Goal: Book appointment/travel/reservation

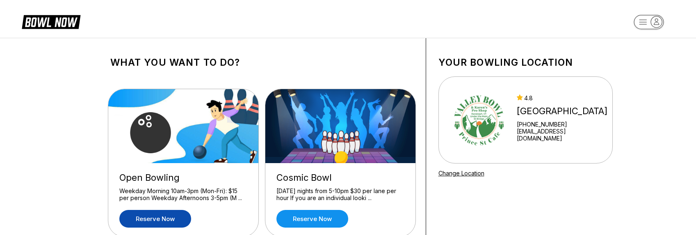
click at [154, 220] on link "Reserve now" at bounding box center [155, 219] width 72 height 18
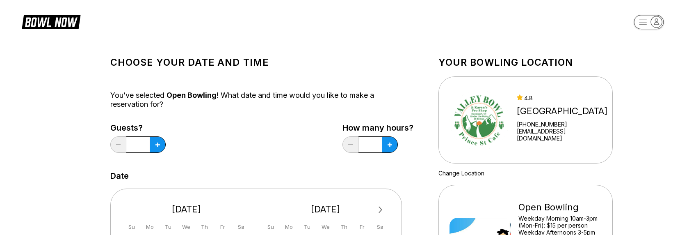
scroll to position [82, 0]
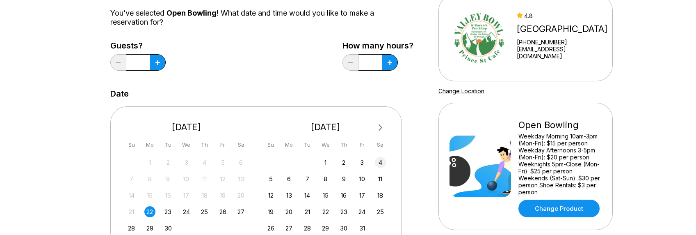
click at [382, 160] on div "4" at bounding box center [380, 162] width 11 height 11
click at [158, 60] on button at bounding box center [158, 62] width 16 height 16
type input "*"
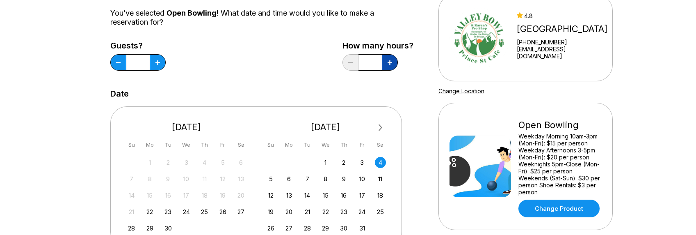
click at [392, 62] on button at bounding box center [390, 62] width 16 height 16
click at [392, 61] on icon at bounding box center [390, 62] width 5 height 5
type input "*"
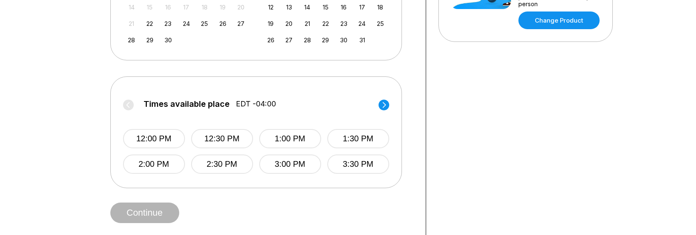
scroll to position [287, 0]
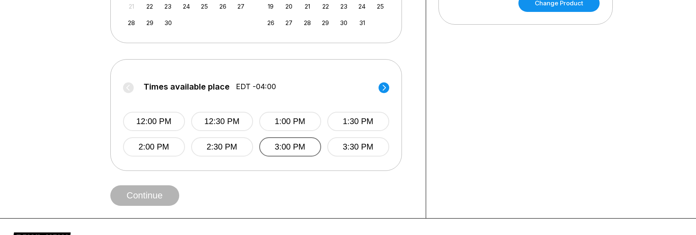
click at [296, 143] on button "3:00 PM" at bounding box center [290, 146] width 62 height 19
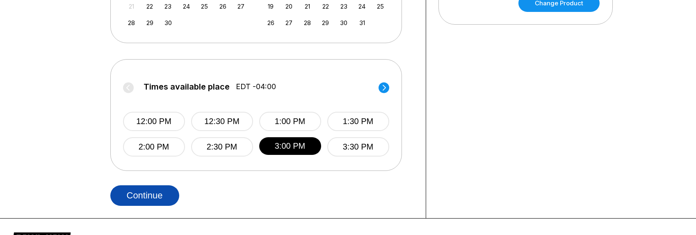
click at [163, 192] on button "Continue" at bounding box center [144, 195] width 69 height 21
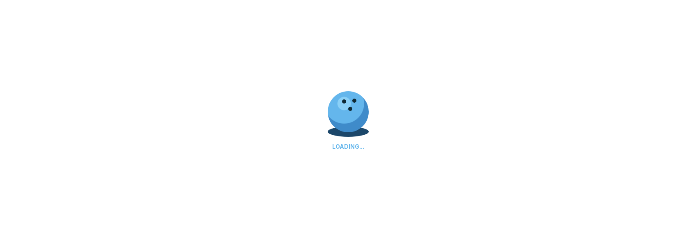
select select "**"
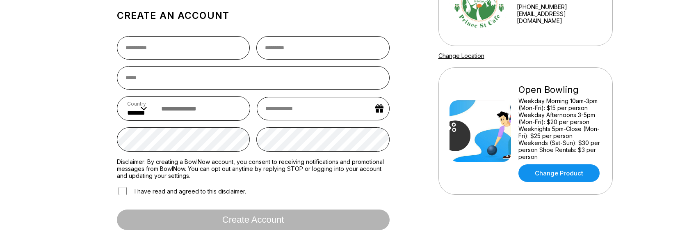
scroll to position [164, 0]
